Goal: Information Seeking & Learning: Find specific fact

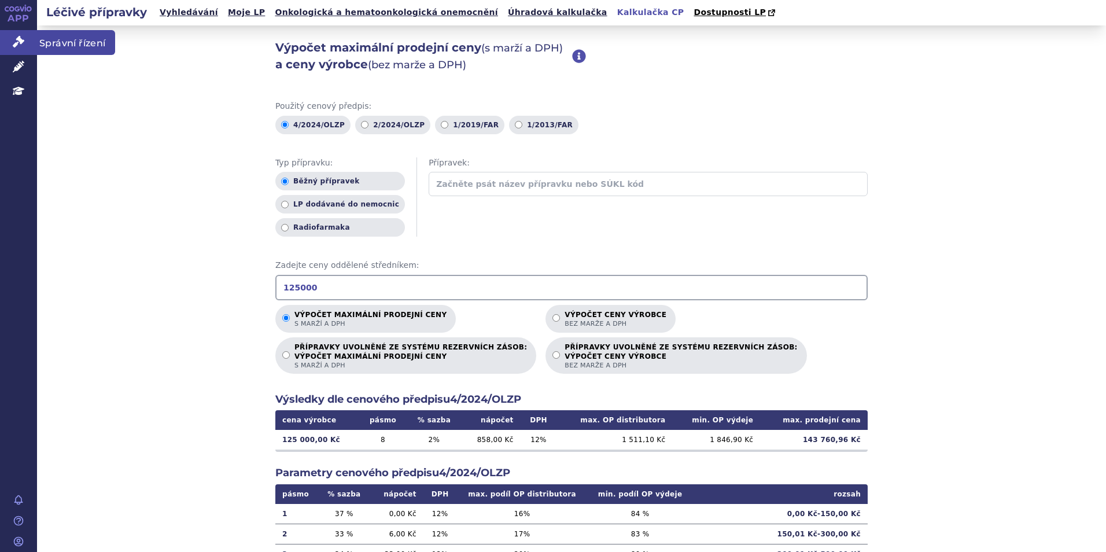
click at [24, 40] on icon at bounding box center [19, 42] width 12 height 12
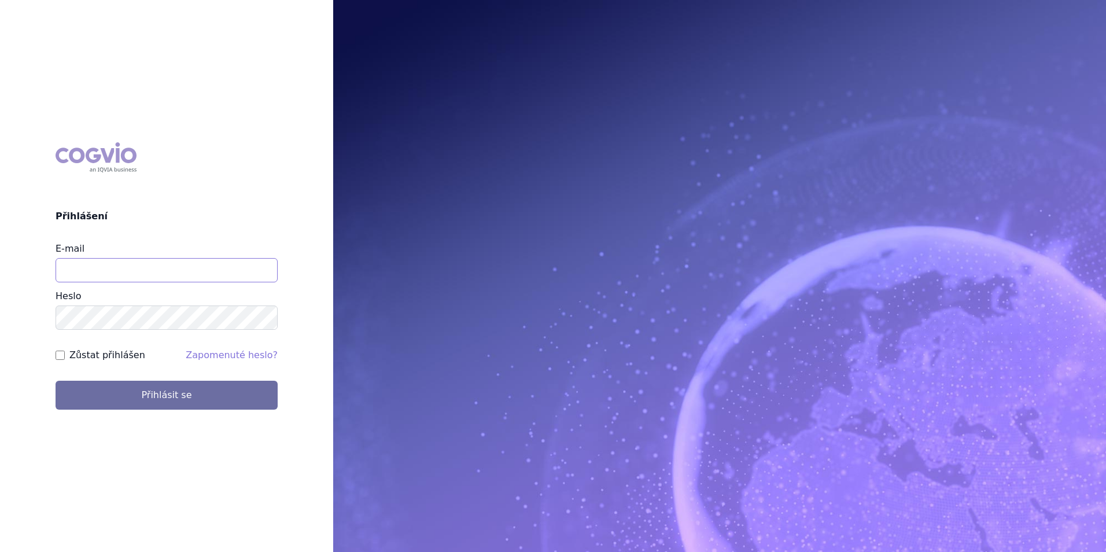
click at [240, 278] on input "E-mail" at bounding box center [167, 270] width 222 height 24
type input "klara.koubkova.ext@boehringer-ingelheim.com"
click at [56, 357] on input "Zůstat přihlášen" at bounding box center [60, 354] width 9 height 9
checkbox input "true"
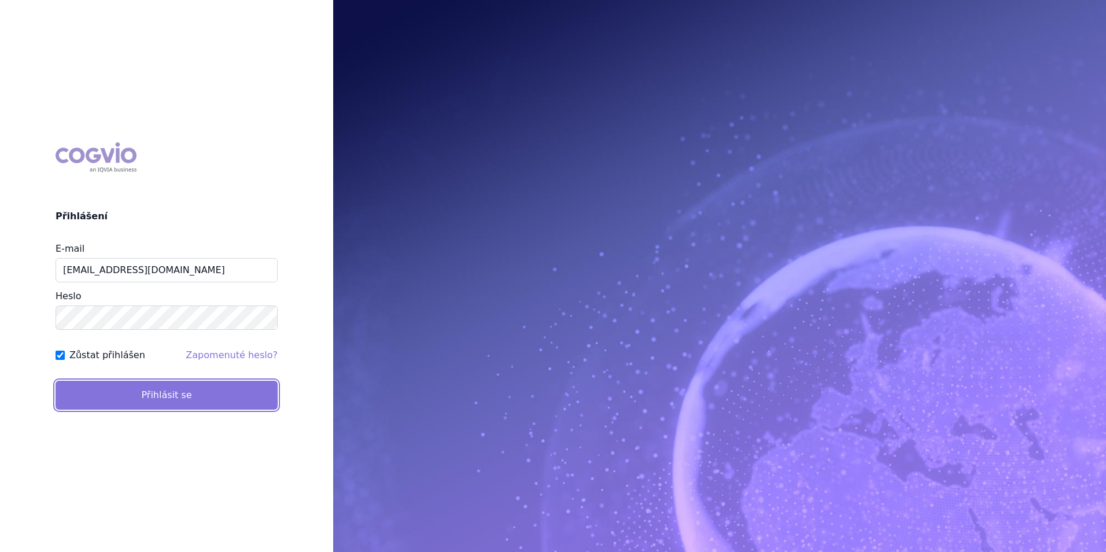
click at [136, 403] on button "Přihlásit se" at bounding box center [167, 395] width 222 height 29
click at [198, 404] on button "Přihlásit se" at bounding box center [167, 395] width 222 height 29
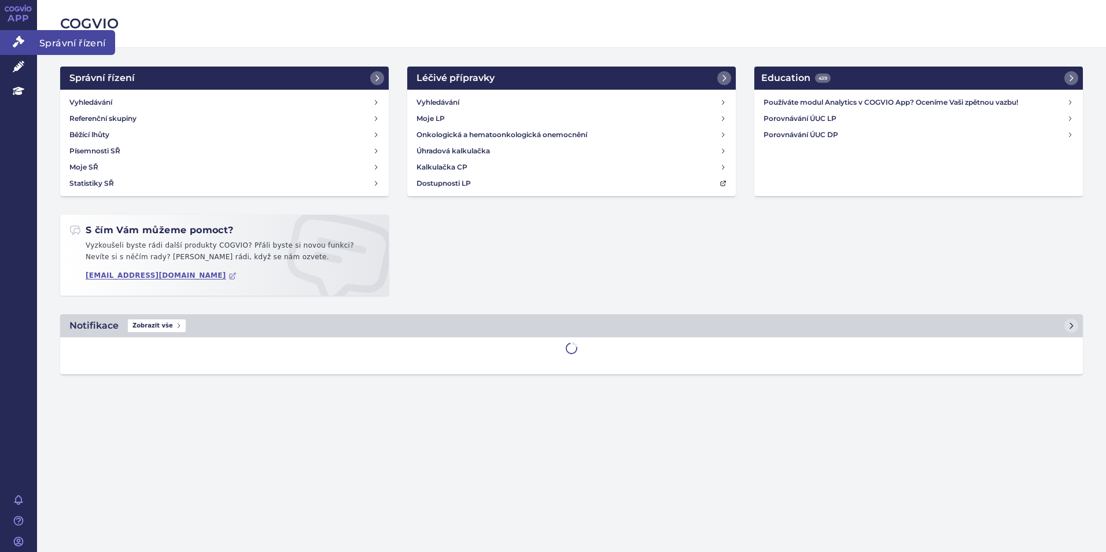
click at [27, 45] on link "Správní řízení" at bounding box center [18, 42] width 37 height 24
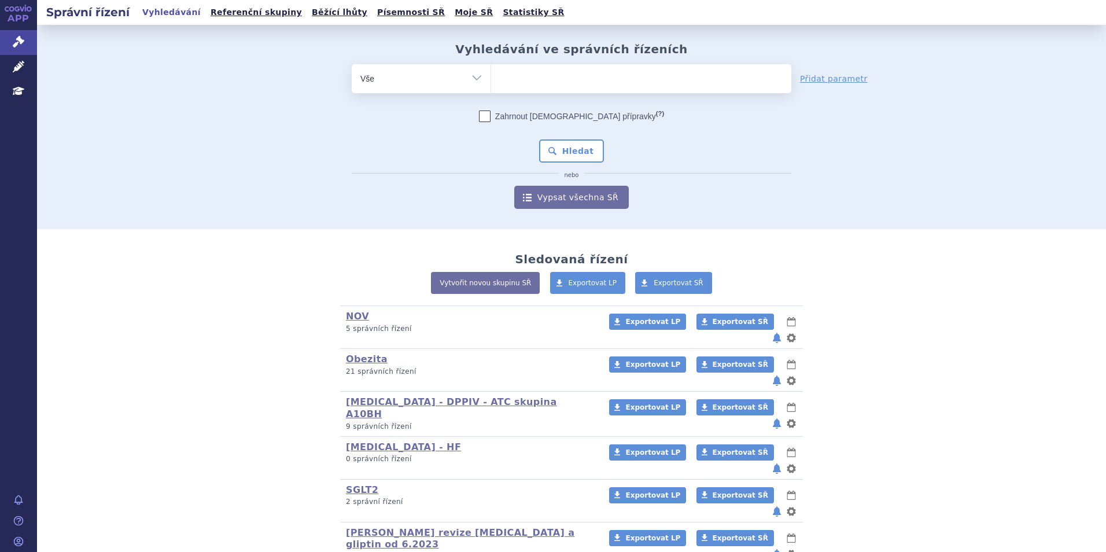
click at [650, 78] on ul at bounding box center [641, 76] width 300 height 24
click at [491, 78] on select at bounding box center [490, 78] width 1 height 29
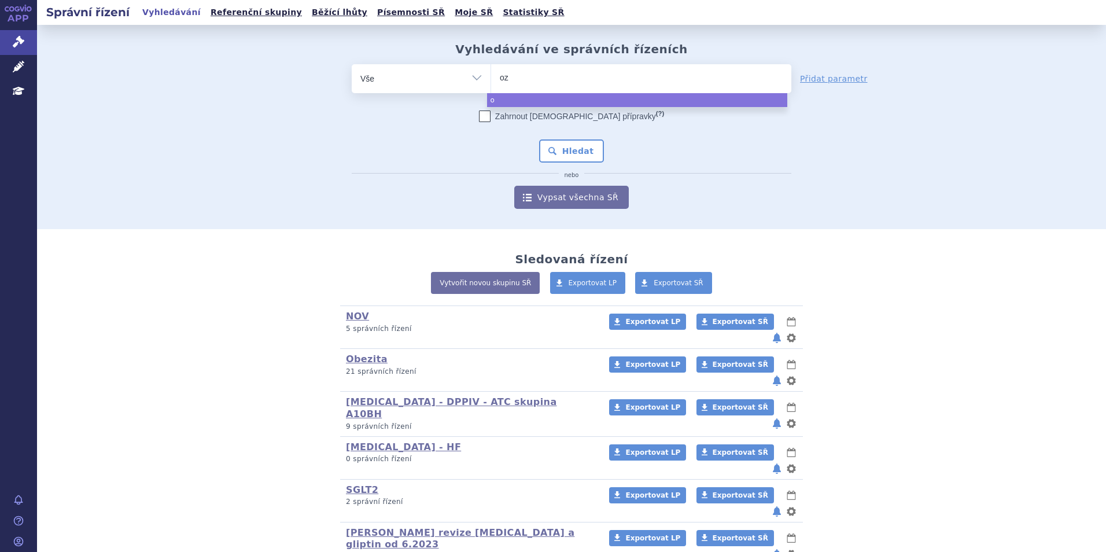
type input "oze"
type input "ozem"
type input "ozemp"
type input "[MEDICAL_DATA]"
select select "ozempic"
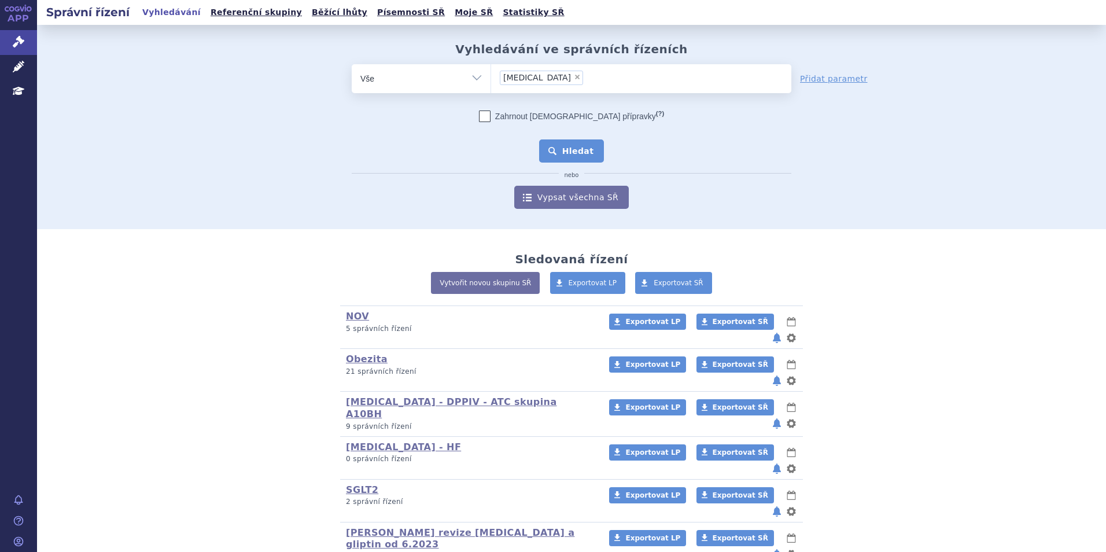
click at [540, 156] on button "Hledat" at bounding box center [571, 150] width 65 height 23
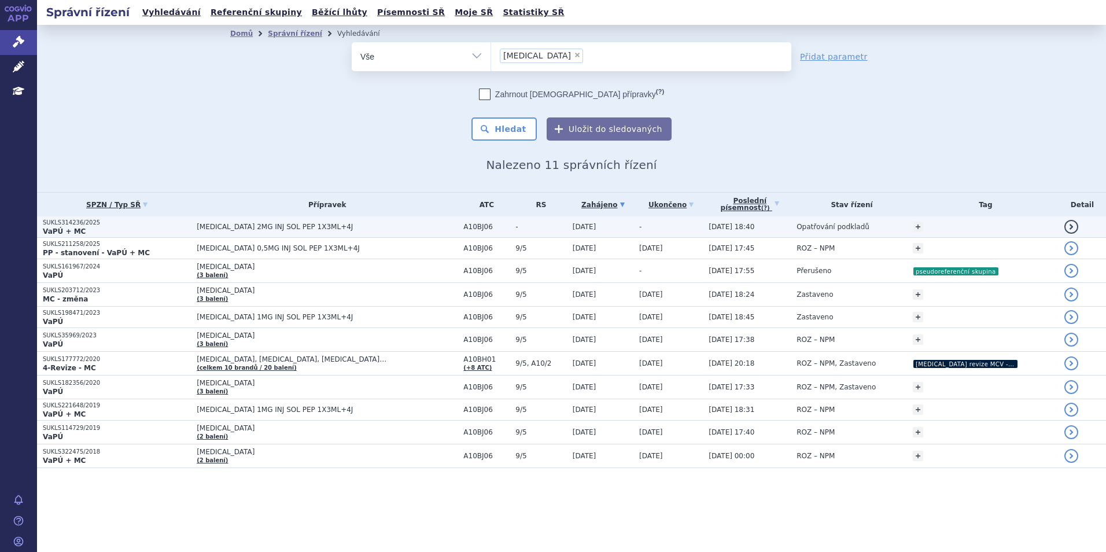
click at [327, 228] on span "[MEDICAL_DATA] 2MG INJ SOL PEP 1X3ML+4J" at bounding box center [327, 227] width 261 height 8
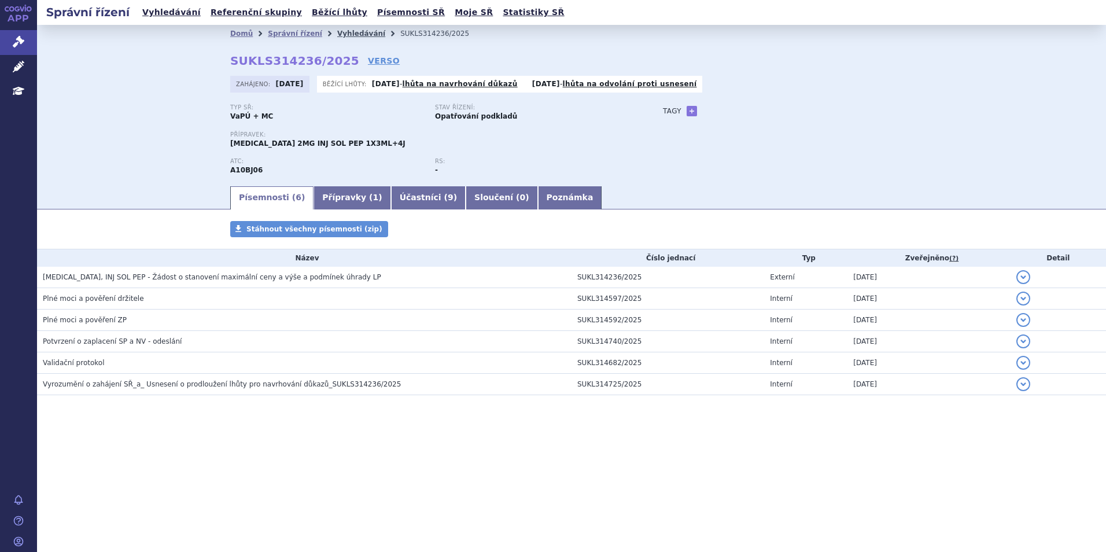
click at [354, 36] on link "Vyhledávání" at bounding box center [361, 33] width 48 height 8
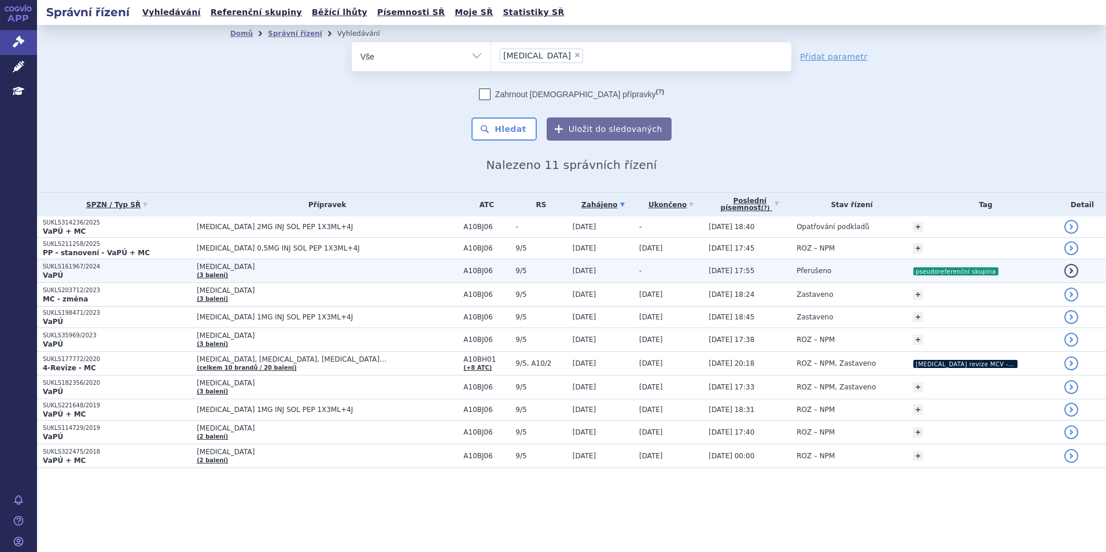
click at [363, 277] on td "[MEDICAL_DATA] (3 balení)" at bounding box center [324, 271] width 267 height 24
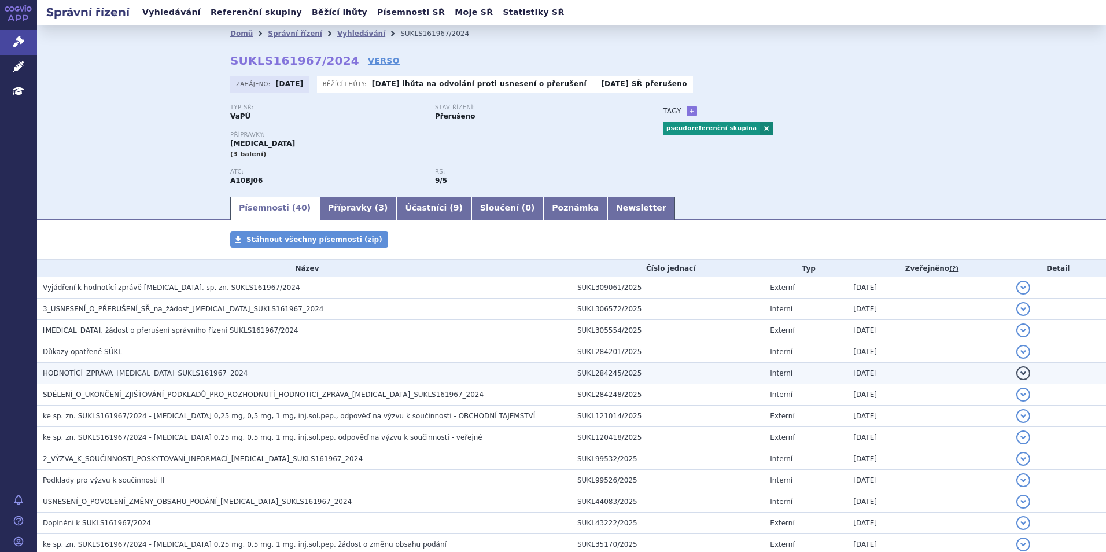
click at [138, 368] on h3 "HODNOTÍCÍ_ZPRÁVA_OZEMPIC_SUKLS161967_2024" at bounding box center [307, 373] width 529 height 12
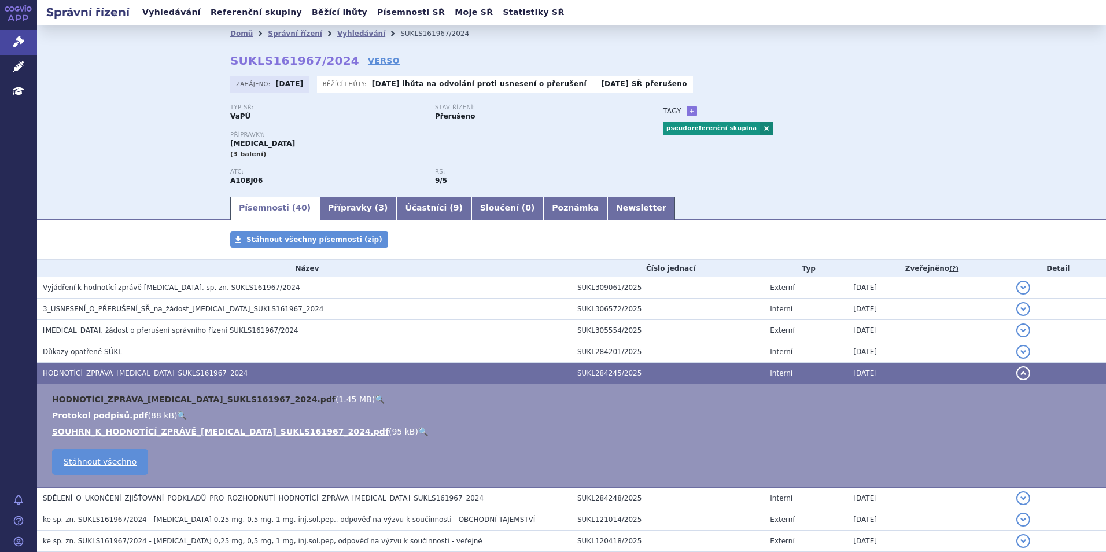
click at [135, 394] on link "HODNOTÍCÍ_ZPRÁVA_OZEMPIC_SUKLS161967_2024.pdf" at bounding box center [193, 398] width 283 height 9
click at [352, 33] on link "Vyhledávání" at bounding box center [361, 33] width 48 height 8
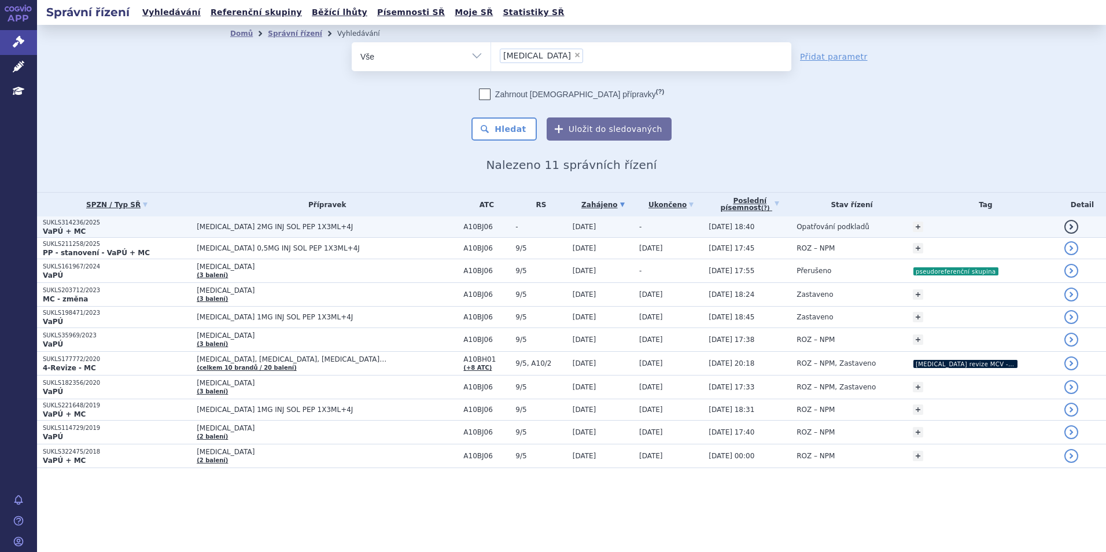
click at [365, 223] on span "[MEDICAL_DATA] 2MG INJ SOL PEP 1X3ML+4J" at bounding box center [327, 227] width 261 height 8
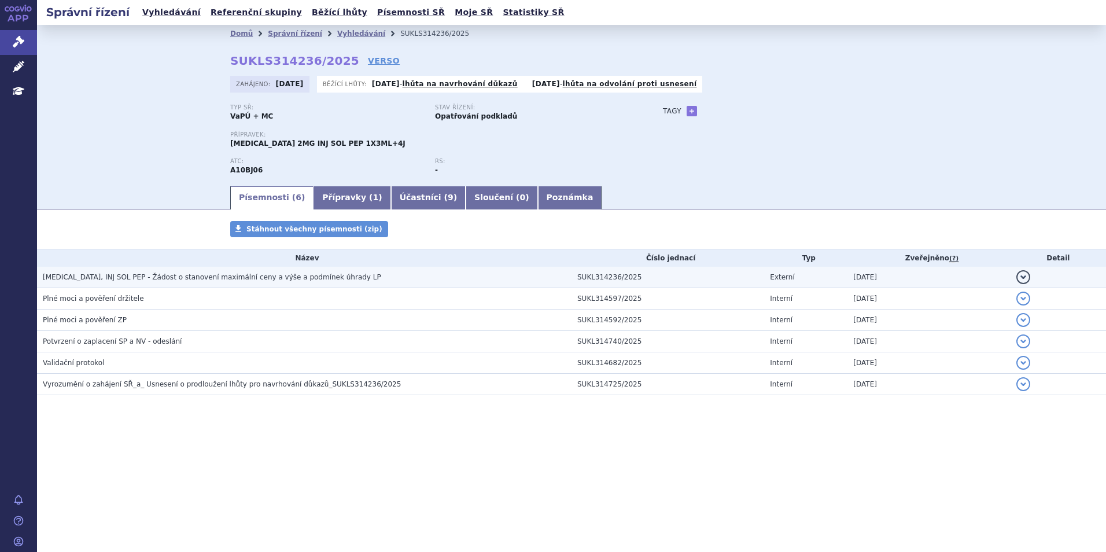
click at [172, 276] on span "OZEMPIC, INJ SOL PEP - Žádost o stanovení maximální ceny a výše a podmínek úhra…" at bounding box center [212, 277] width 338 height 8
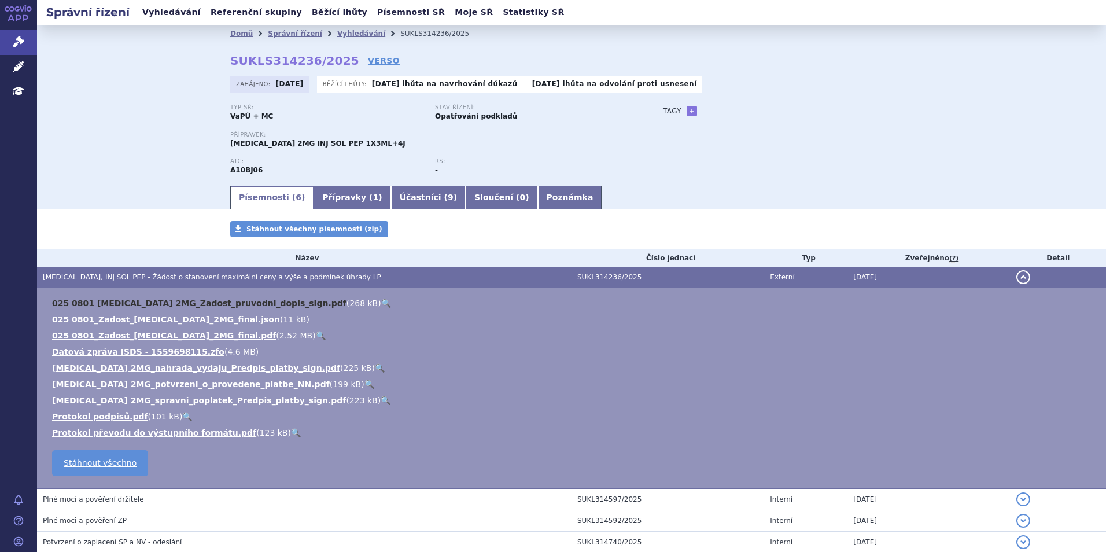
click at [185, 300] on link "025 0801 OZEMPIC 2MG_Zadost_pruvodni_dopis_sign.pdf" at bounding box center [199, 302] width 294 height 9
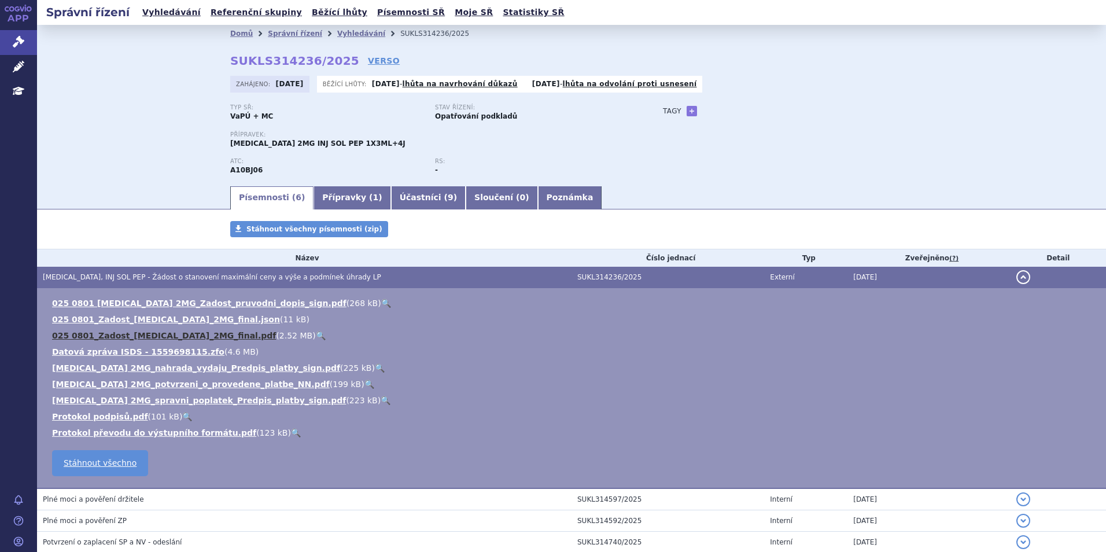
click at [174, 335] on link "025 0801_Zadost_Ozempic_2MG_final.pdf" at bounding box center [164, 335] width 224 height 9
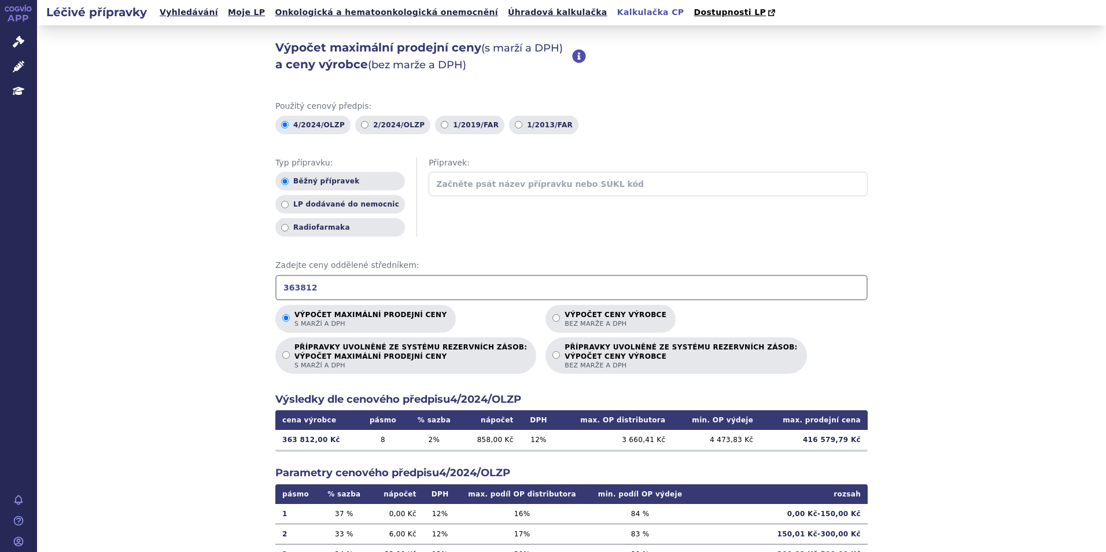
scroll to position [149, 0]
